Goal: Task Accomplishment & Management: Complete application form

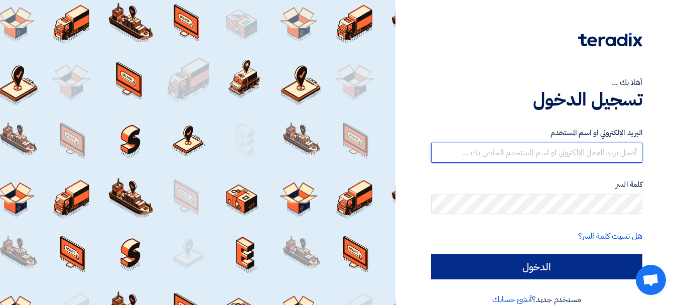
type input "[EMAIL_ADDRESS][DOMAIN_NAME]"
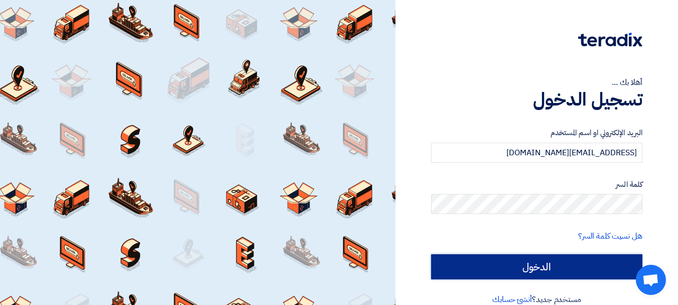
click at [560, 273] on input "الدخول" at bounding box center [536, 266] width 211 height 25
type input "Sign in"
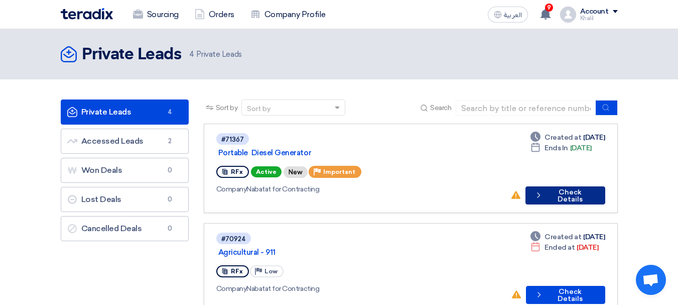
click at [566, 186] on button "Check details Check Details" at bounding box center [564, 195] width 79 height 18
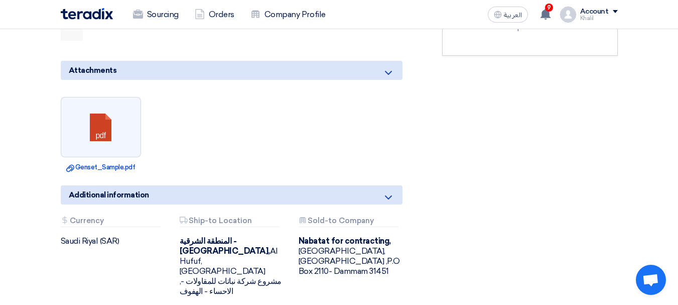
scroll to position [401, 0]
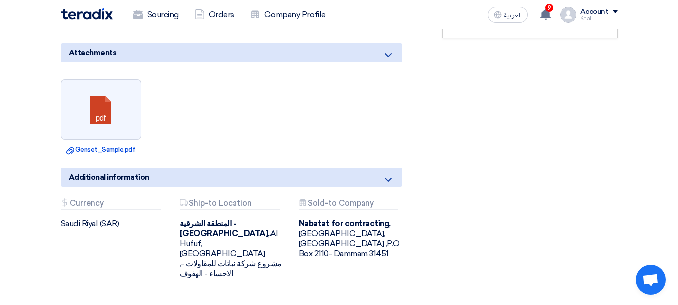
click at [101, 199] on div "Attachments Currency" at bounding box center [111, 204] width 100 height 11
click at [79, 199] on div "Attachments Currency" at bounding box center [111, 204] width 100 height 11
click at [212, 199] on div "Attachments Ship-to Location" at bounding box center [230, 204] width 100 height 11
click at [323, 199] on div "Attachments Sold-to Company" at bounding box center [349, 204] width 100 height 11
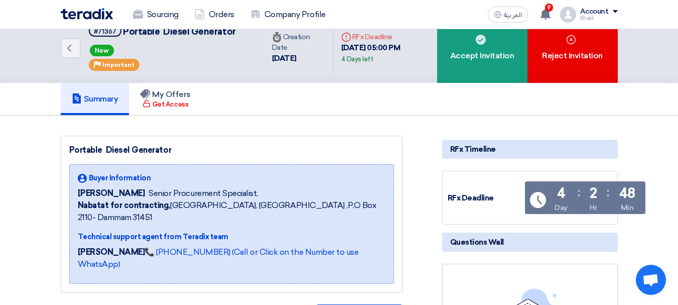
scroll to position [0, 0]
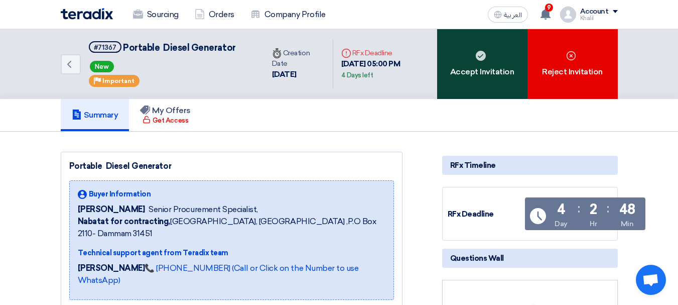
click at [501, 66] on div "Accept Invitation" at bounding box center [482, 64] width 90 height 70
click at [477, 65] on div "Accept Invitation" at bounding box center [482, 64] width 90 height 70
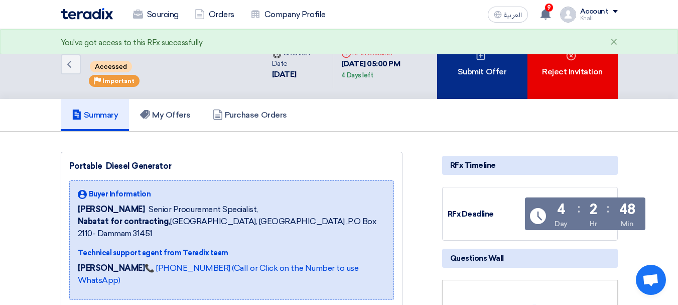
click at [473, 71] on div "Submit Offer" at bounding box center [482, 64] width 90 height 70
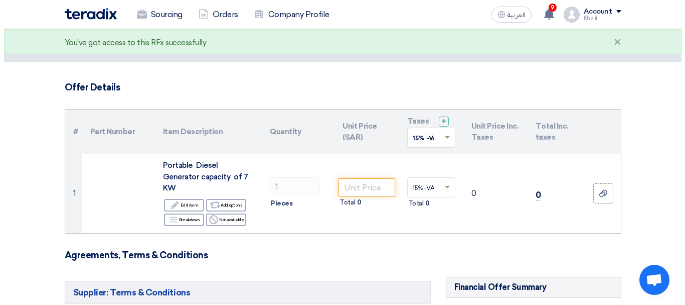
scroll to position [50, 0]
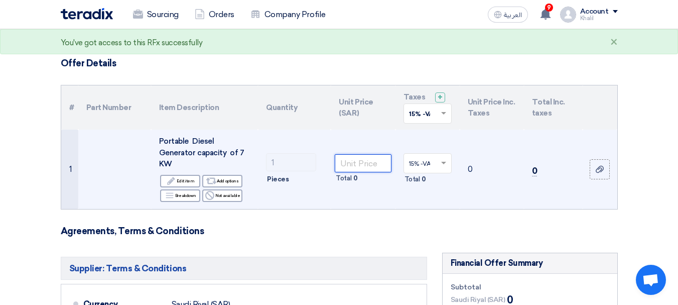
click at [359, 160] on input "number" at bounding box center [363, 163] width 56 height 18
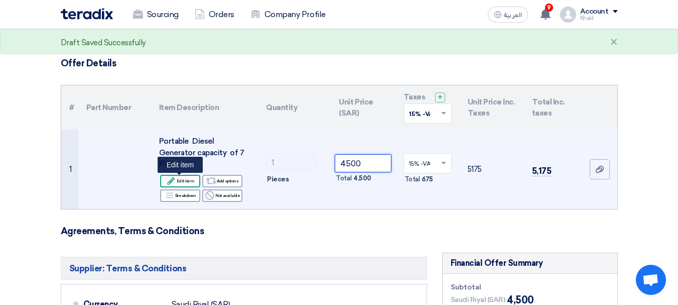
type input "4500"
click at [189, 180] on div "Edit Edit item" at bounding box center [180, 181] width 40 height 13
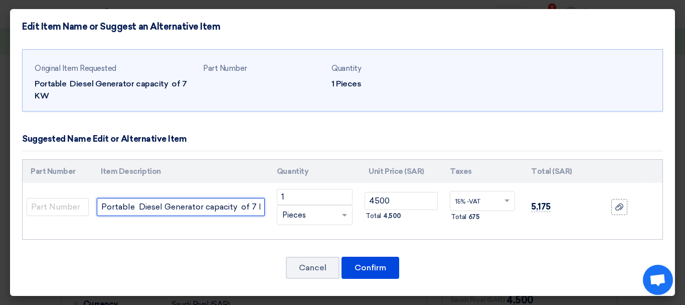
scroll to position [0, 10]
drag, startPoint x: 100, startPoint y: 207, endPoint x: 278, endPoint y: 226, distance: 179.1
click at [278, 226] on tr "Portable Diesel Generator capacity of 7 KW 1 RFQ_STEP1.ITEMS.2.TYPE_PLACEHOLDER…" at bounding box center [343, 207] width 640 height 48
click at [259, 209] on input "Portable Diesel Generator capacity of 7 KW" at bounding box center [181, 207] width 168 height 18
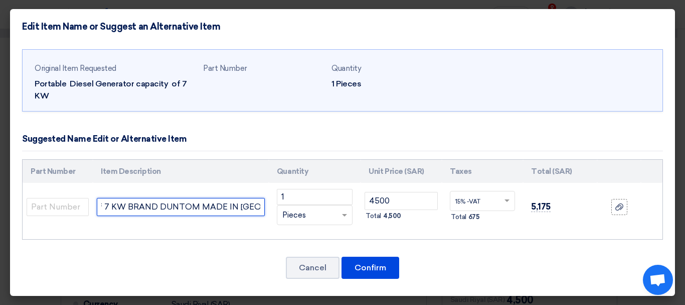
type input "Portable Diesel Generator capacity of 7 KW BRAND DUNTOM MADE IN [GEOGRAPHIC_DAT…"
click at [248, 209] on input "Portable Diesel Generator capacity of 7 KW BRAND DUNTOM MADE IN [GEOGRAPHIC_DAT…" at bounding box center [181, 207] width 168 height 18
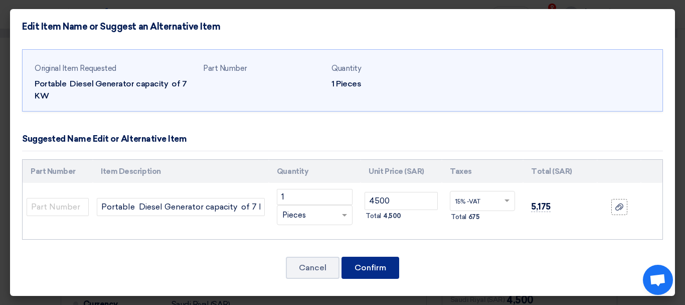
click at [370, 263] on button "Confirm" at bounding box center [371, 267] width 58 height 22
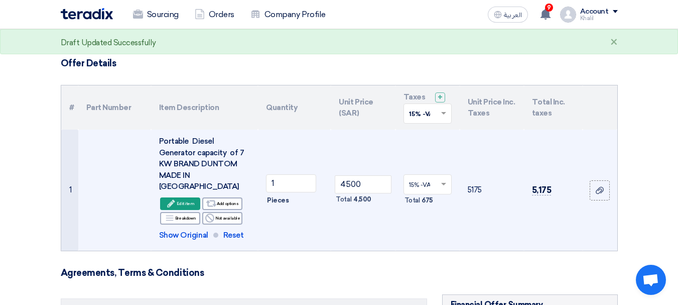
click at [205, 160] on div "Portable Diesel Generator capacity of 7 KW BRAND DUNTOM MADE IN [GEOGRAPHIC_DAT…" at bounding box center [204, 163] width 91 height 57
click at [191, 197] on div "Edit Edit item" at bounding box center [180, 203] width 40 height 13
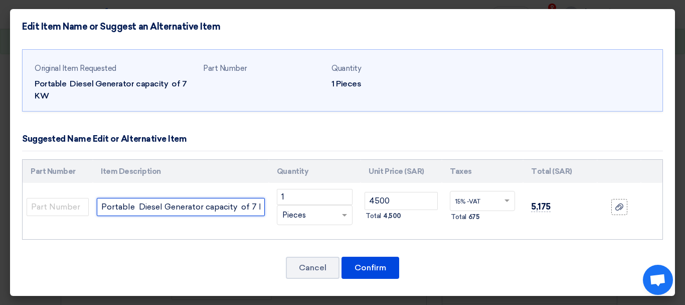
click at [252, 206] on input "Portable Diesel Generator capacity of 7 KW BRAND DUNTOM MADE IN [GEOGRAPHIC_DAT…" at bounding box center [181, 207] width 168 height 18
type input "Portable Diesel Generator capacity of 7 KW BRAND SUNTOM MADE IN [GEOGRAPHIC_DAT…"
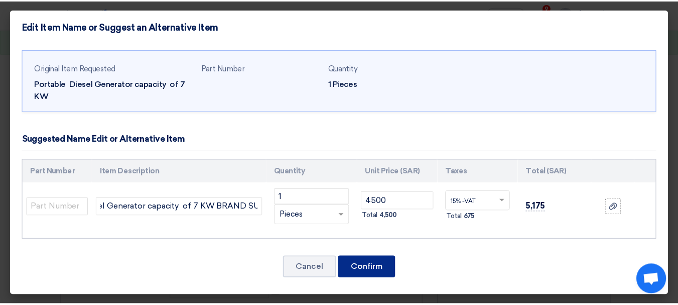
scroll to position [0, 0]
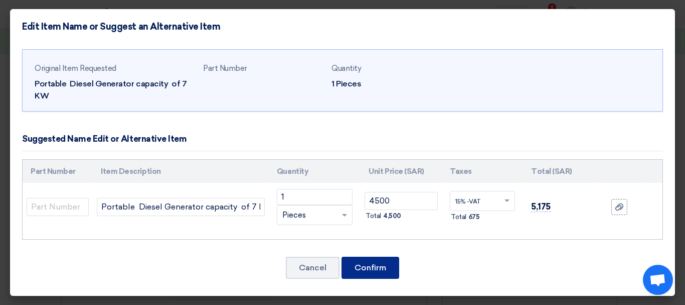
click at [384, 271] on button "Confirm" at bounding box center [371, 267] width 58 height 22
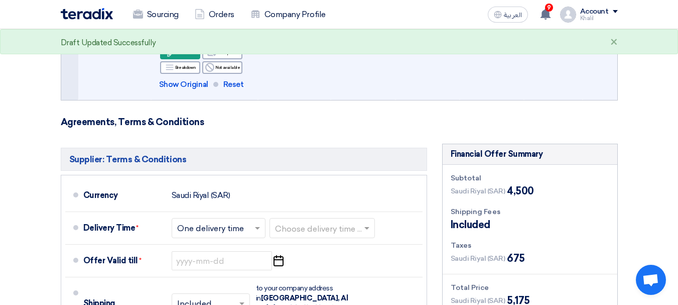
scroll to position [251, 0]
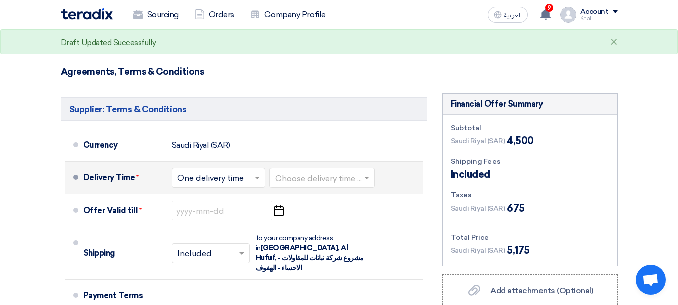
click at [261, 173] on span at bounding box center [258, 178] width 13 height 10
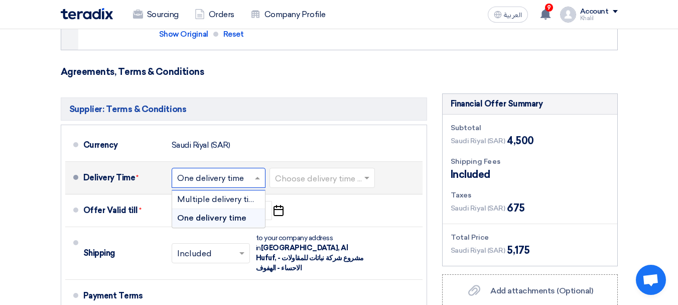
click at [234, 213] on span "One delivery time" at bounding box center [211, 218] width 69 height 10
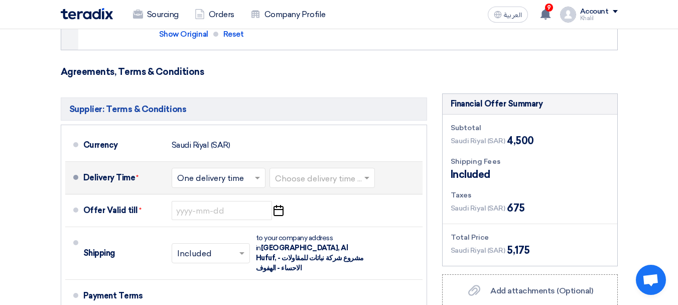
click at [323, 172] on input "text" at bounding box center [322, 179] width 95 height 15
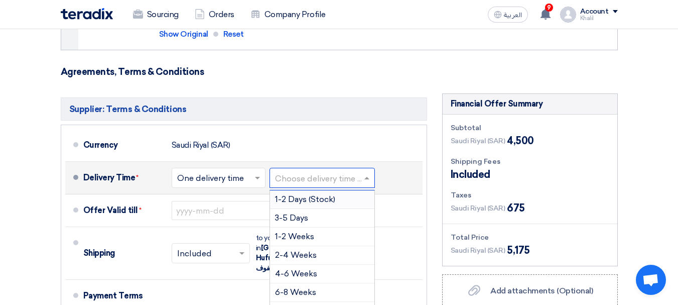
click at [323, 194] on span "1-2 Days (Stock)" at bounding box center [305, 199] width 60 height 10
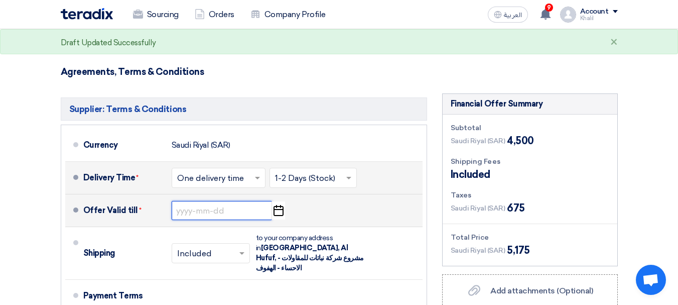
click at [234, 201] on input at bounding box center [222, 210] width 100 height 19
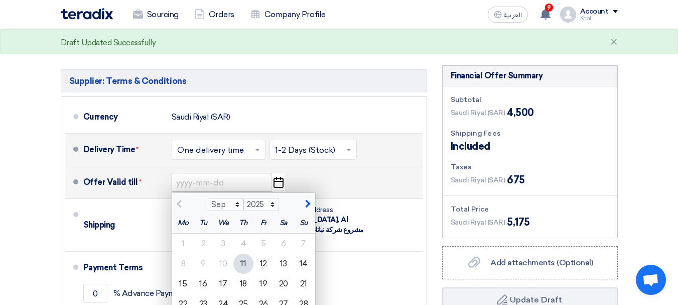
scroll to position [301, 0]
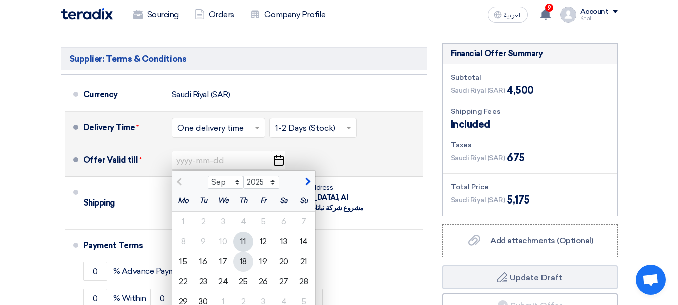
click at [243, 251] on div "18" at bounding box center [243, 261] width 20 height 20
type input "[DATE]"
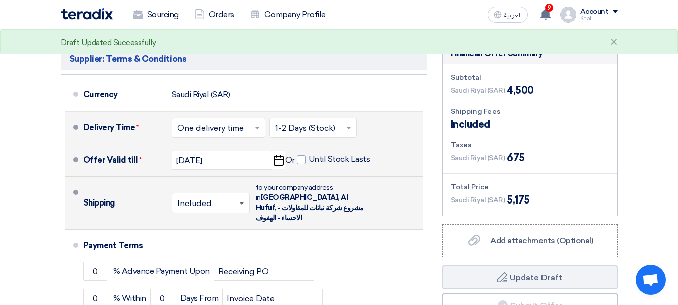
click at [240, 202] on span at bounding box center [241, 204] width 5 height 4
click at [229, 215] on div "Included" at bounding box center [210, 224] width 77 height 19
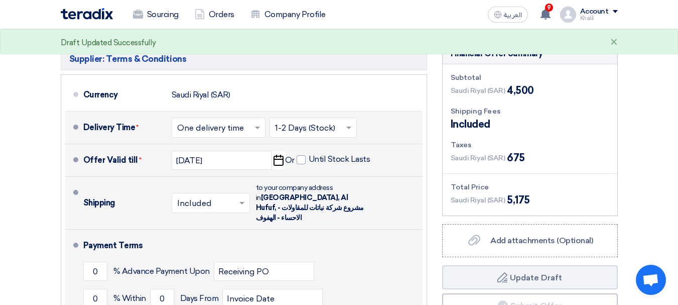
click at [338, 233] on div "Payment Terms" at bounding box center [246, 245] width 327 height 24
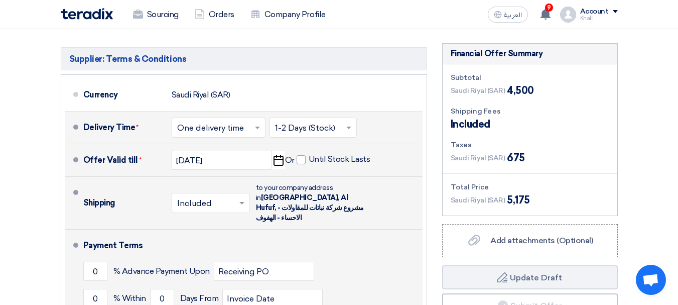
scroll to position [351, 0]
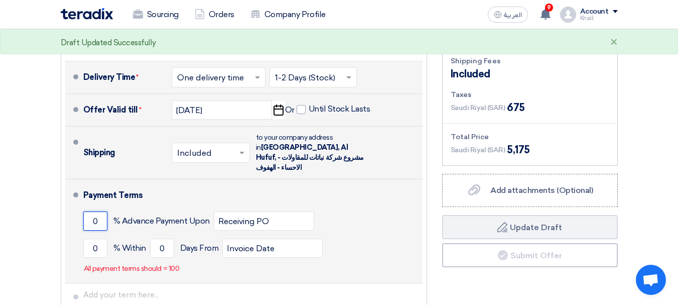
drag, startPoint x: 99, startPoint y: 200, endPoint x: 77, endPoint y: 200, distance: 22.1
click at [77, 200] on li "Payment Terms 0 % Advance Payment Upon Receiving PO 0 % Within 0" at bounding box center [243, 231] width 357 height 104
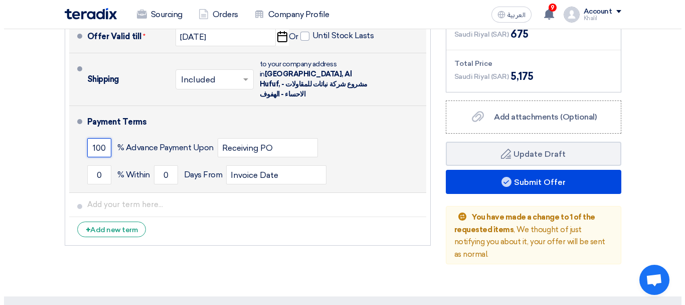
scroll to position [452, 0]
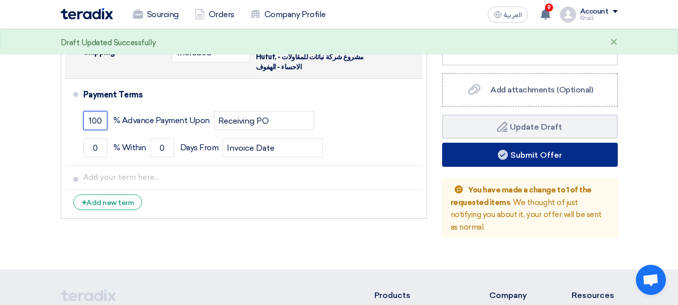
type input "100"
click at [537, 151] on button "Submit Offer" at bounding box center [530, 154] width 176 height 24
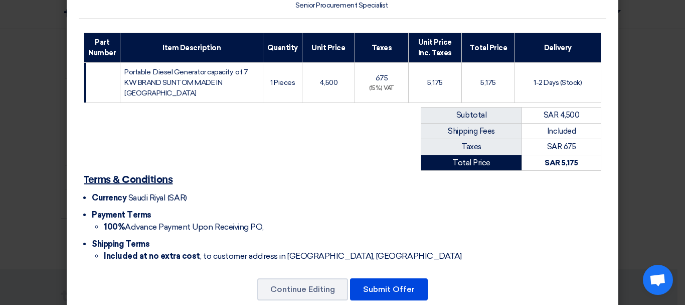
scroll to position [133, 0]
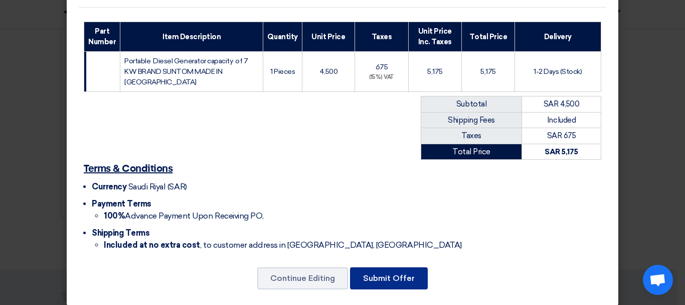
click at [372, 274] on button "Submit Offer" at bounding box center [389, 278] width 78 height 22
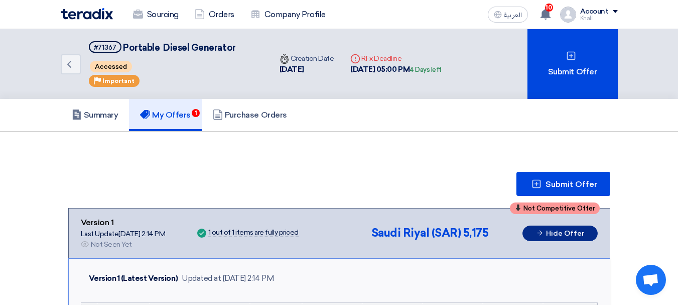
click at [550, 231] on button "Hide Offer" at bounding box center [559, 233] width 75 height 16
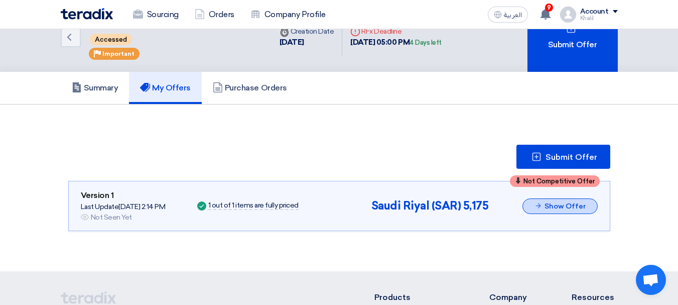
scroll to position [50, 0]
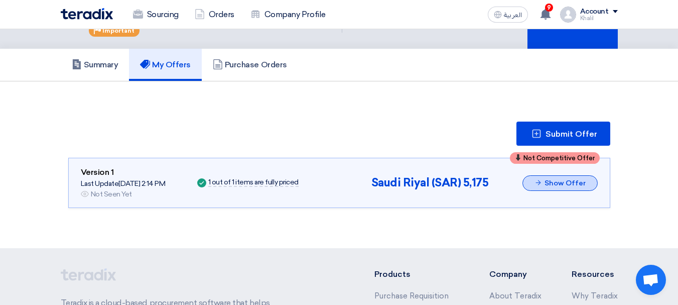
click at [548, 183] on button "Show Offer" at bounding box center [559, 183] width 75 height 16
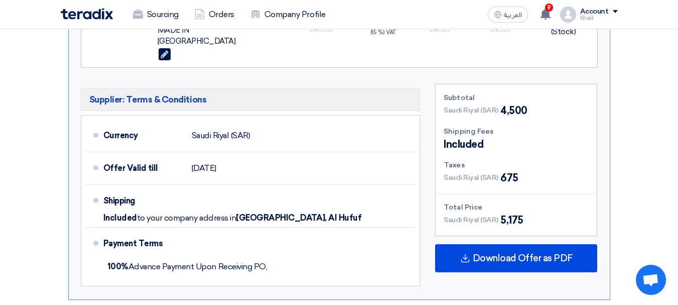
scroll to position [552, 0]
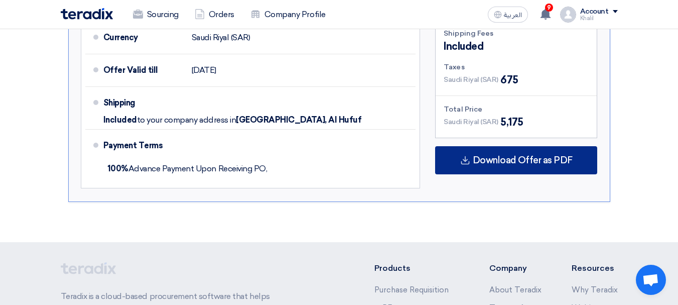
click at [512, 158] on div "Download Offer as PDF" at bounding box center [516, 160] width 162 height 28
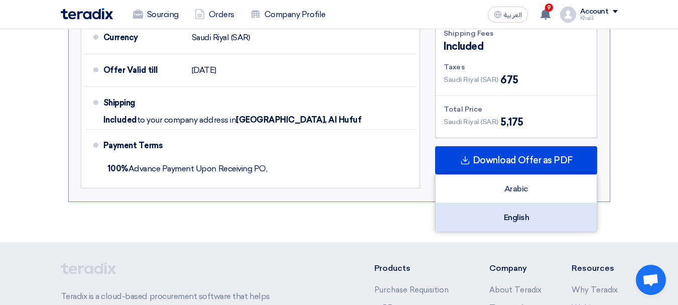
click at [518, 203] on div "English" at bounding box center [516, 217] width 161 height 28
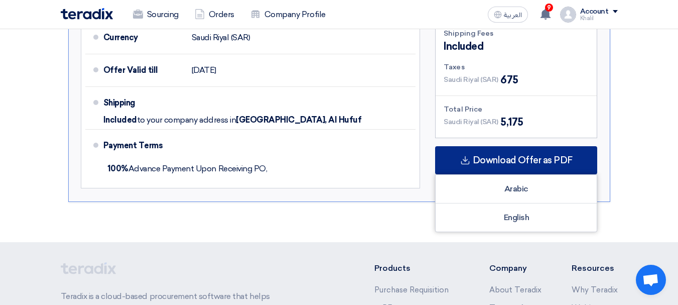
click at [481, 156] on span "Download Offer as PDF" at bounding box center [523, 160] width 100 height 9
click at [564, 156] on span "Download Offer as PDF" at bounding box center [523, 160] width 100 height 9
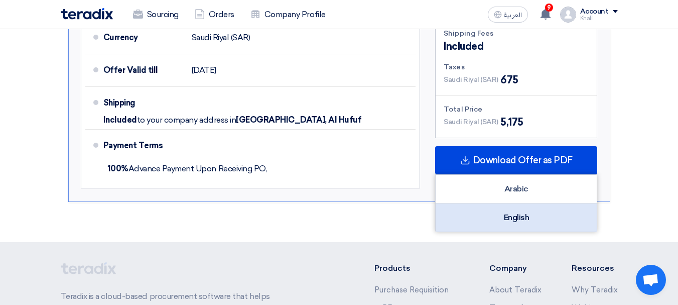
click at [535, 206] on div "English" at bounding box center [516, 217] width 161 height 28
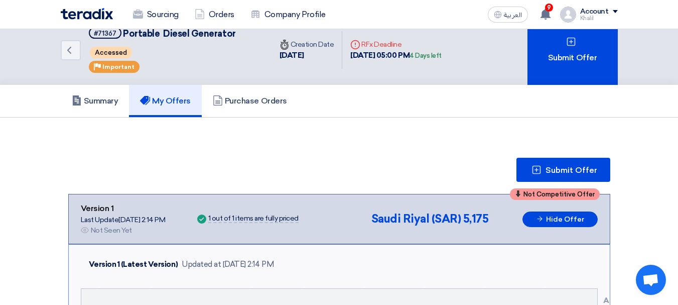
scroll to position [0, 0]
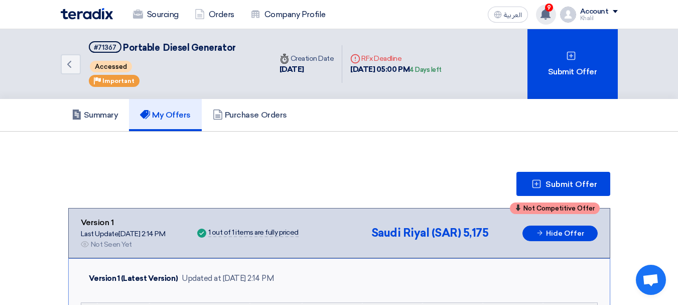
click at [549, 16] on use at bounding box center [545, 14] width 10 height 11
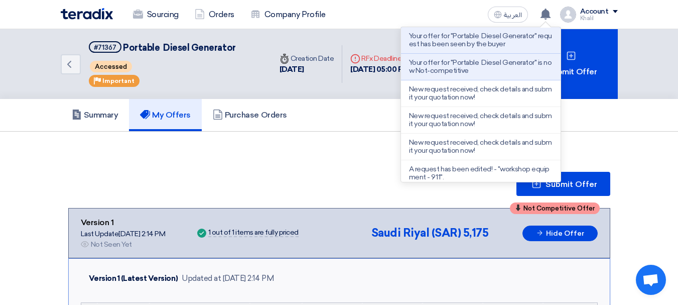
click at [374, 128] on div "Summary My Offers Purchase Orders" at bounding box center [339, 115] width 557 height 32
